Goal: Task Accomplishment & Management: Manage account settings

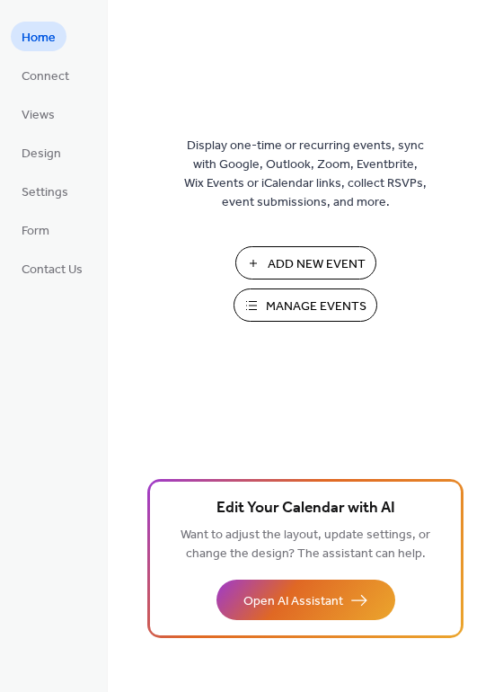
click at [296, 311] on span "Manage Events" at bounding box center [316, 307] width 101 height 19
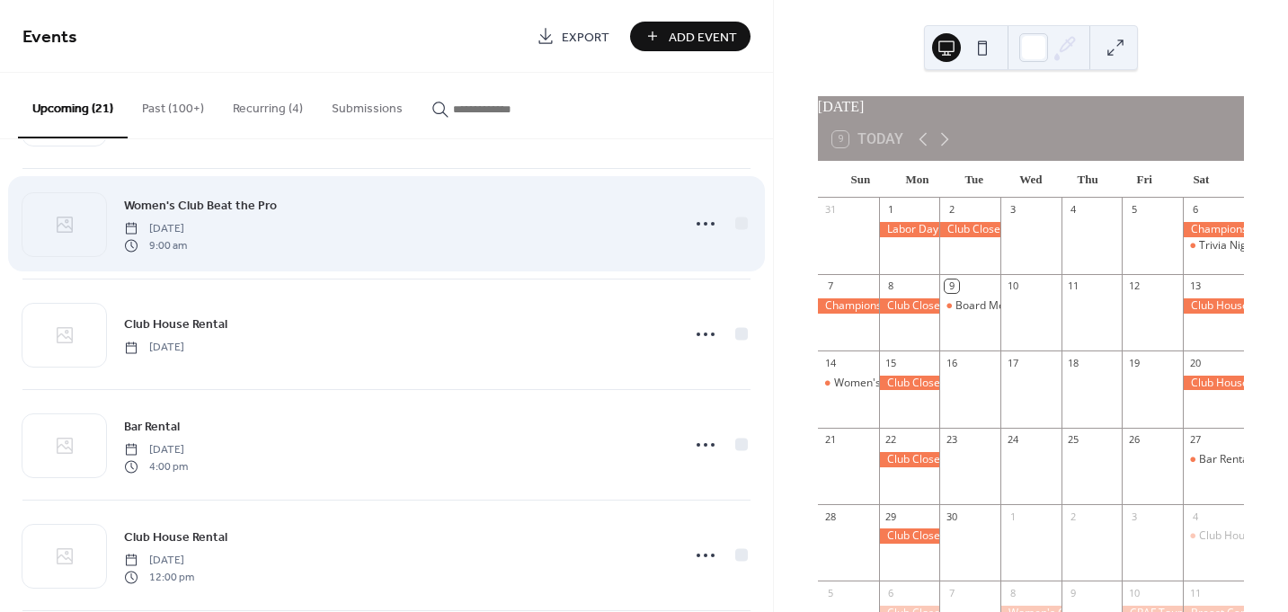
scroll to position [180, 0]
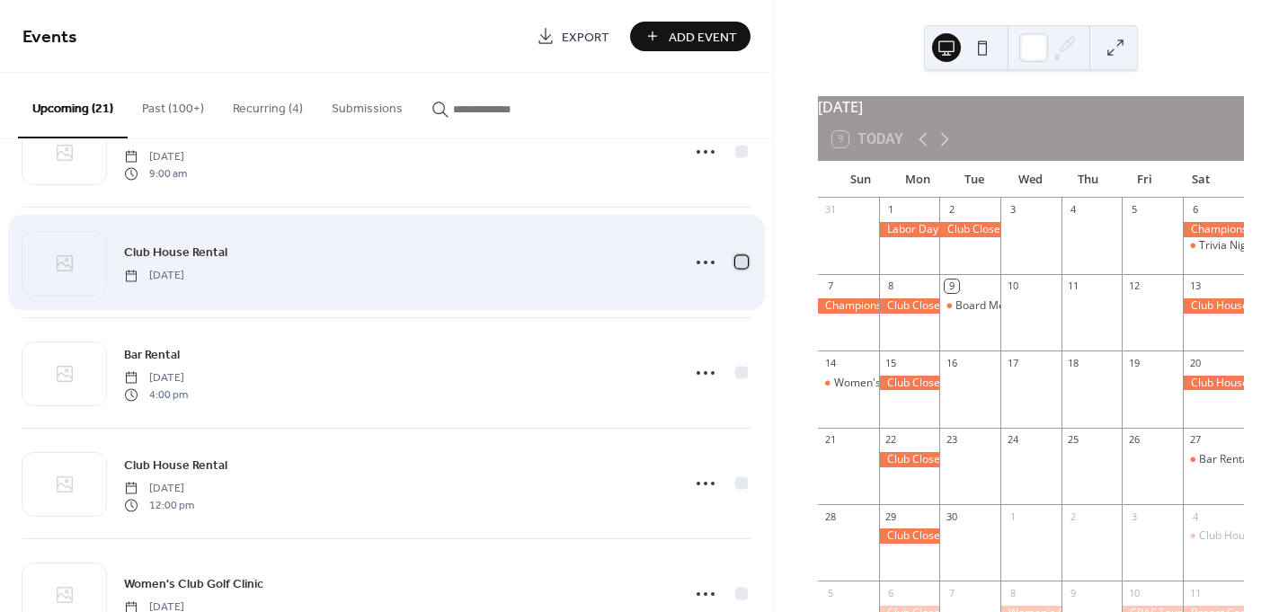
click at [741, 265] on div at bounding box center [741, 261] width 13 height 13
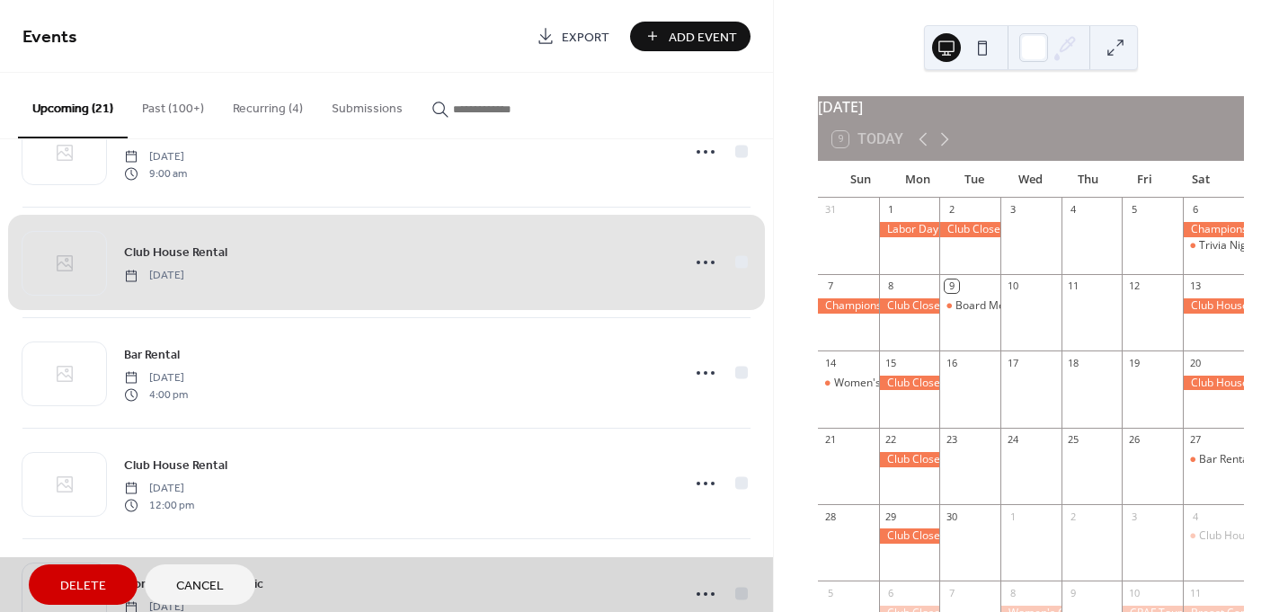
click at [698, 264] on div "Club House Rental Saturday, September 20, 2025" at bounding box center [386, 262] width 728 height 111
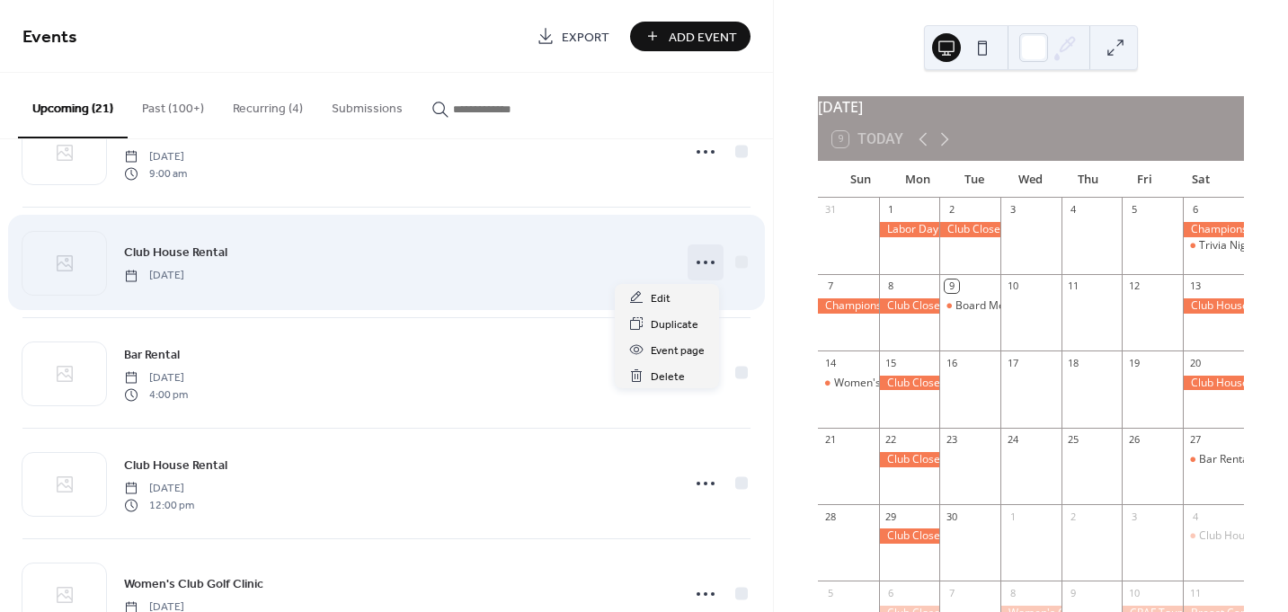
click at [704, 262] on circle at bounding box center [706, 263] width 4 height 4
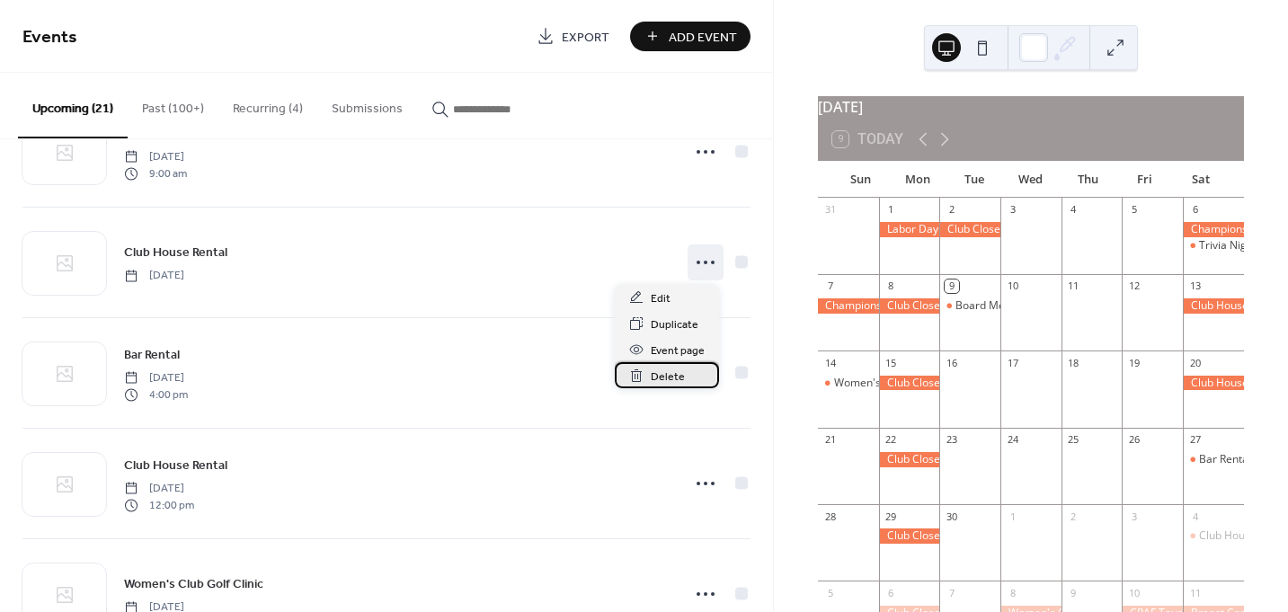
click at [679, 382] on span "Delete" at bounding box center [668, 377] width 34 height 19
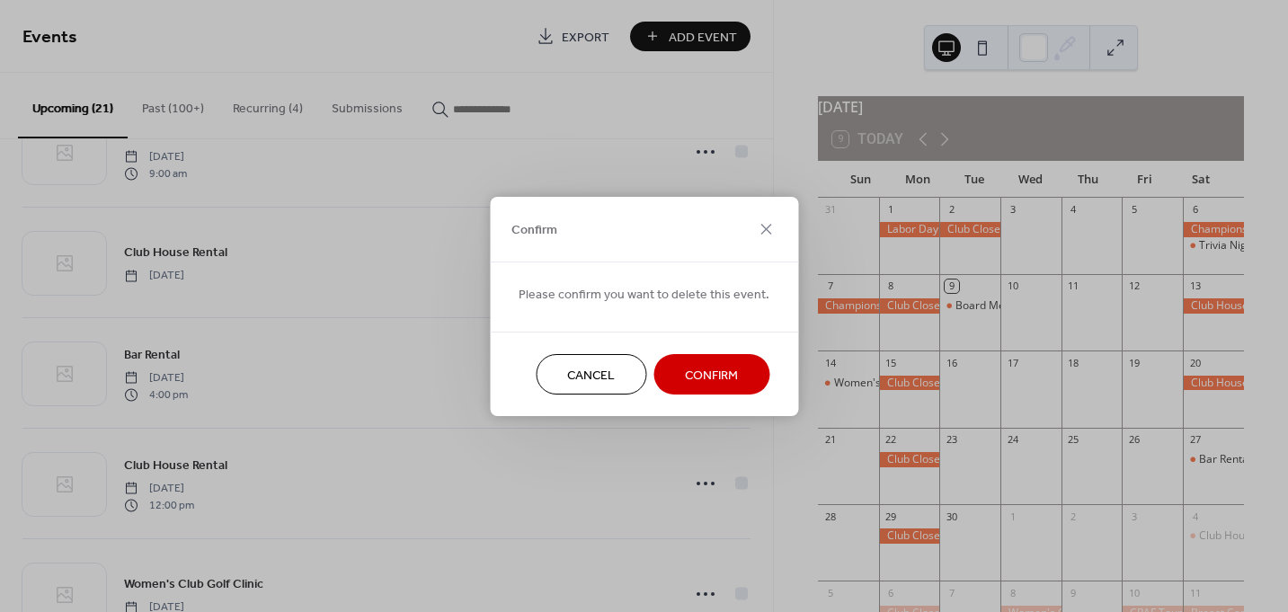
click at [701, 385] on span "Confirm" at bounding box center [711, 375] width 53 height 19
